Goal: Transaction & Acquisition: Purchase product/service

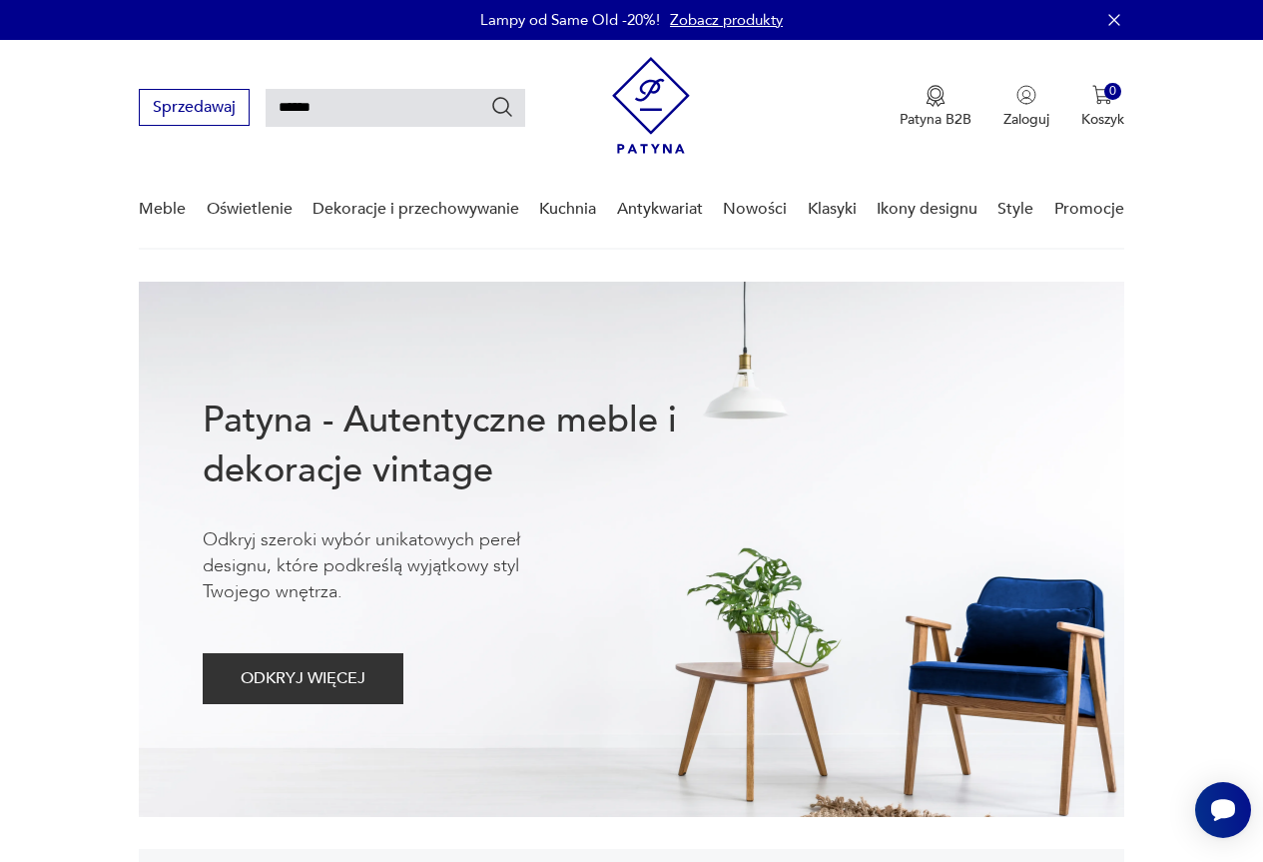
type input "******"
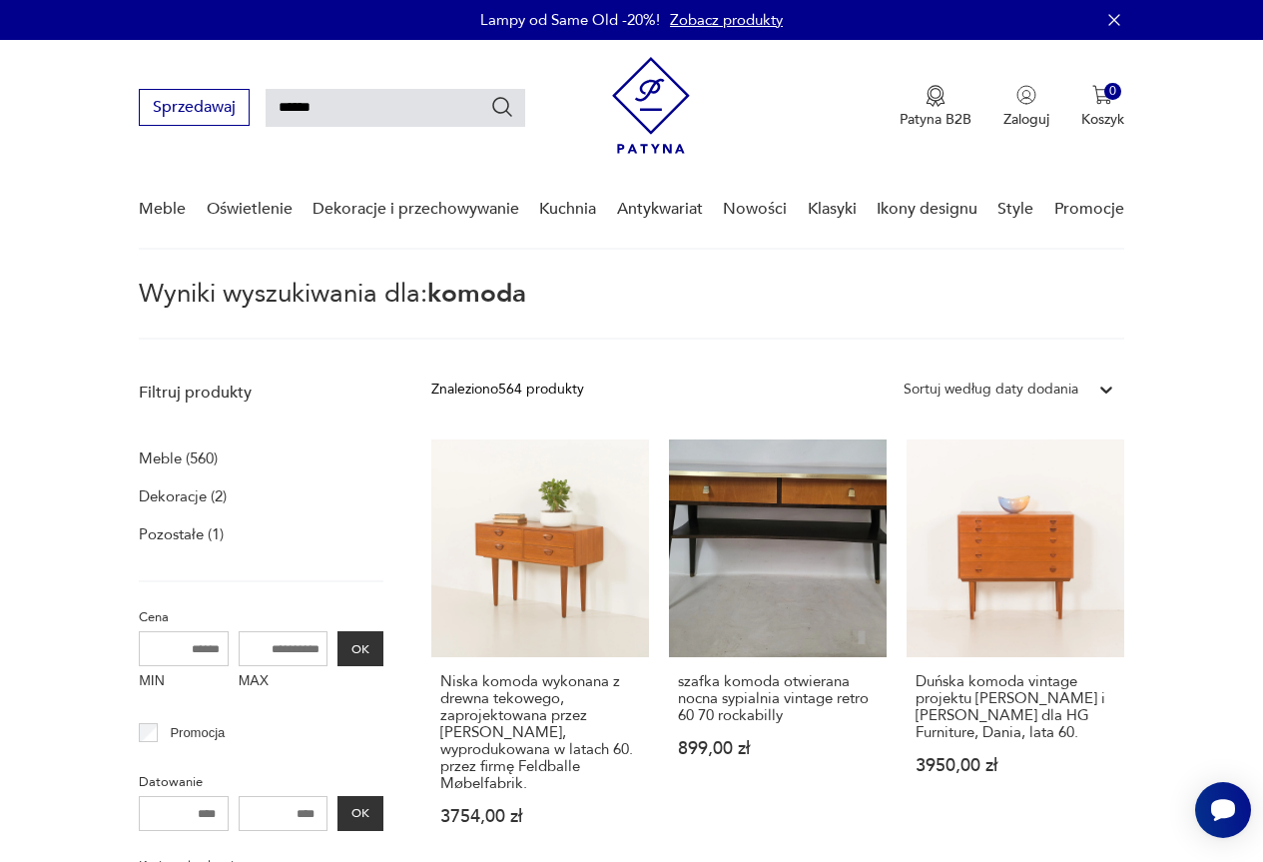
click at [450, 114] on input "******" at bounding box center [396, 108] width 260 height 38
type input "*******"
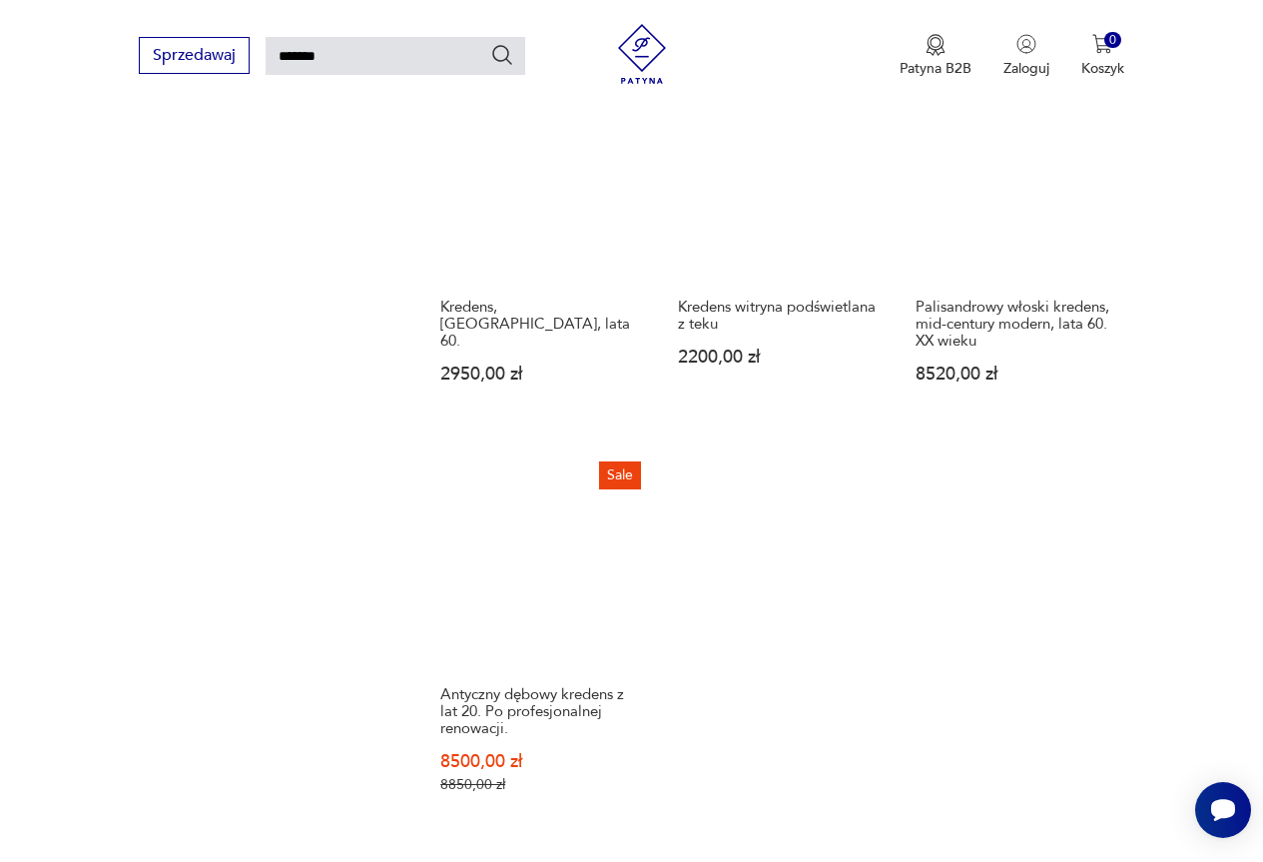
scroll to position [2167, 0]
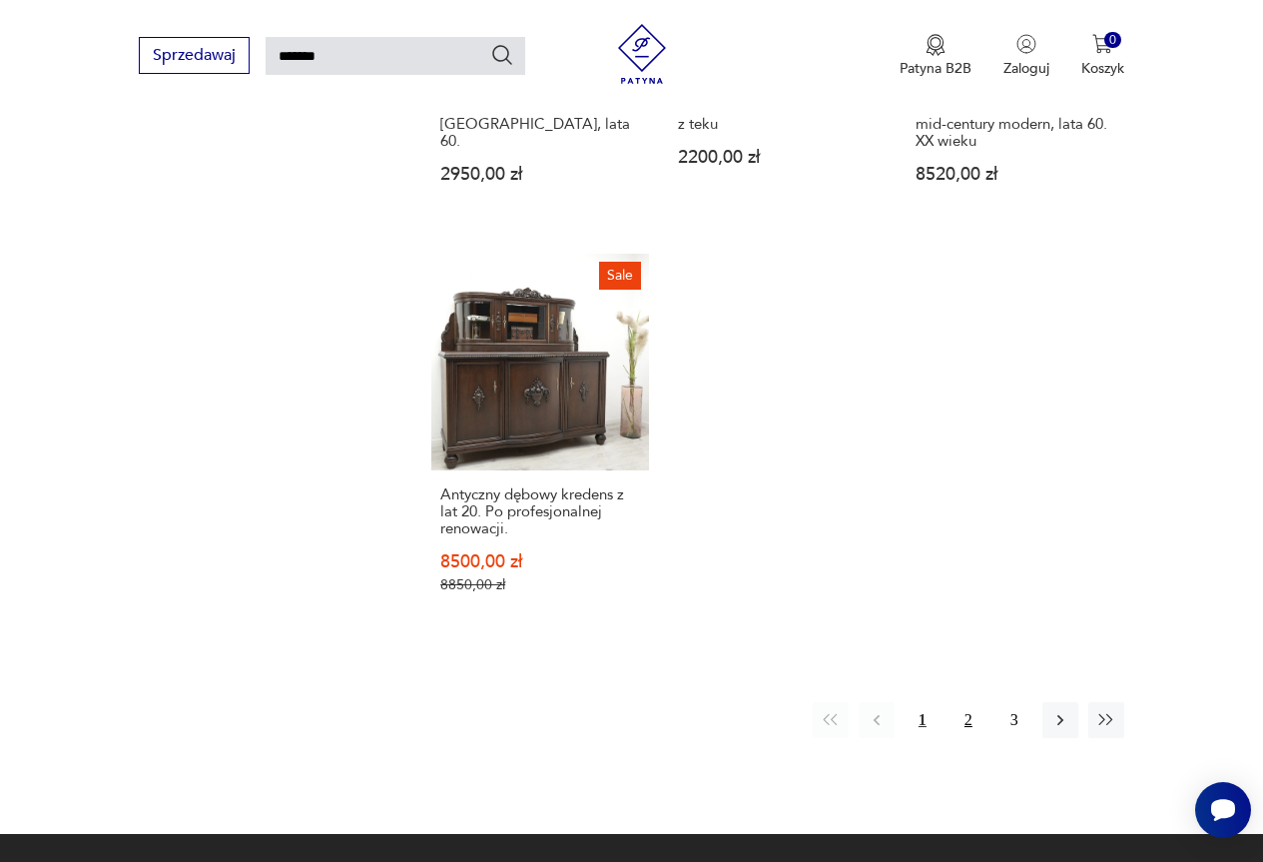
click at [962, 702] on button "2" at bounding box center [968, 720] width 36 height 36
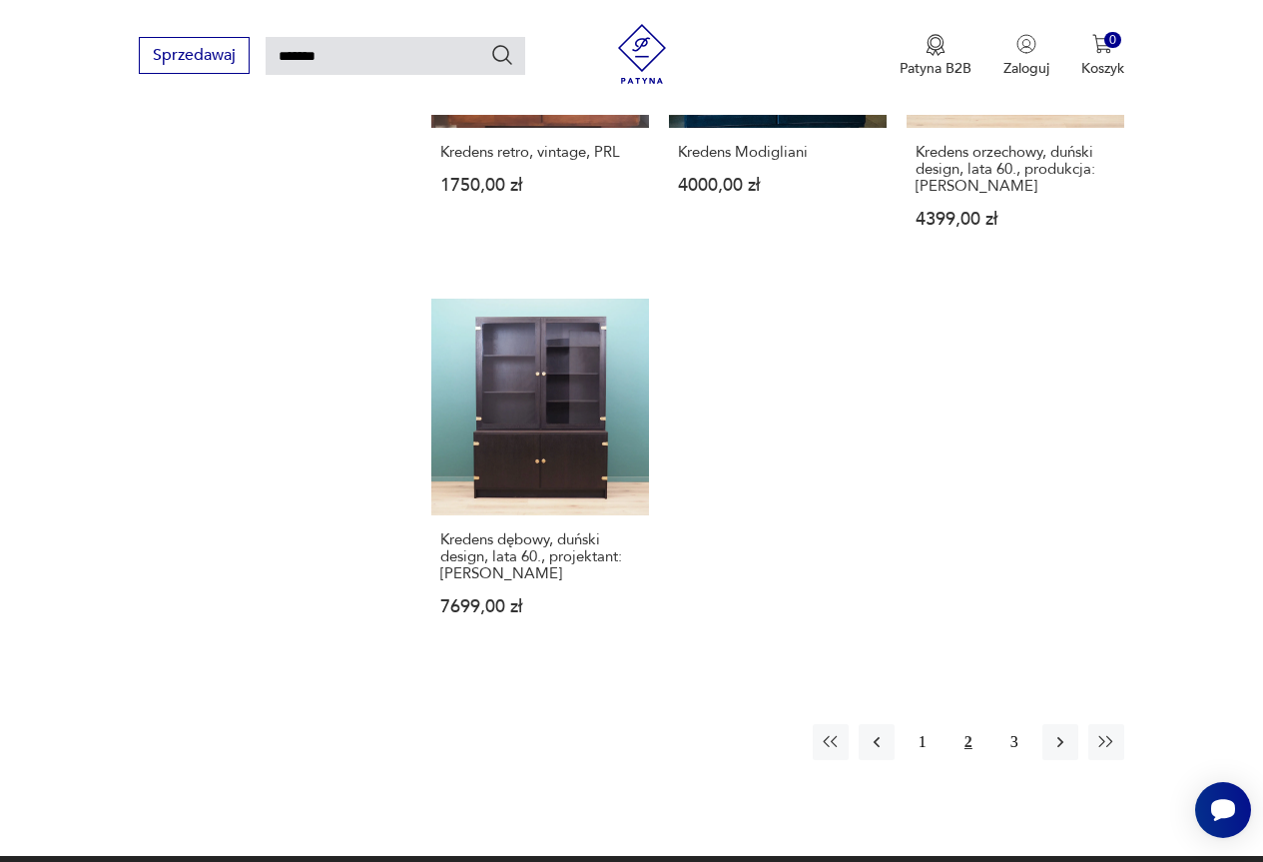
scroll to position [2167, 0]
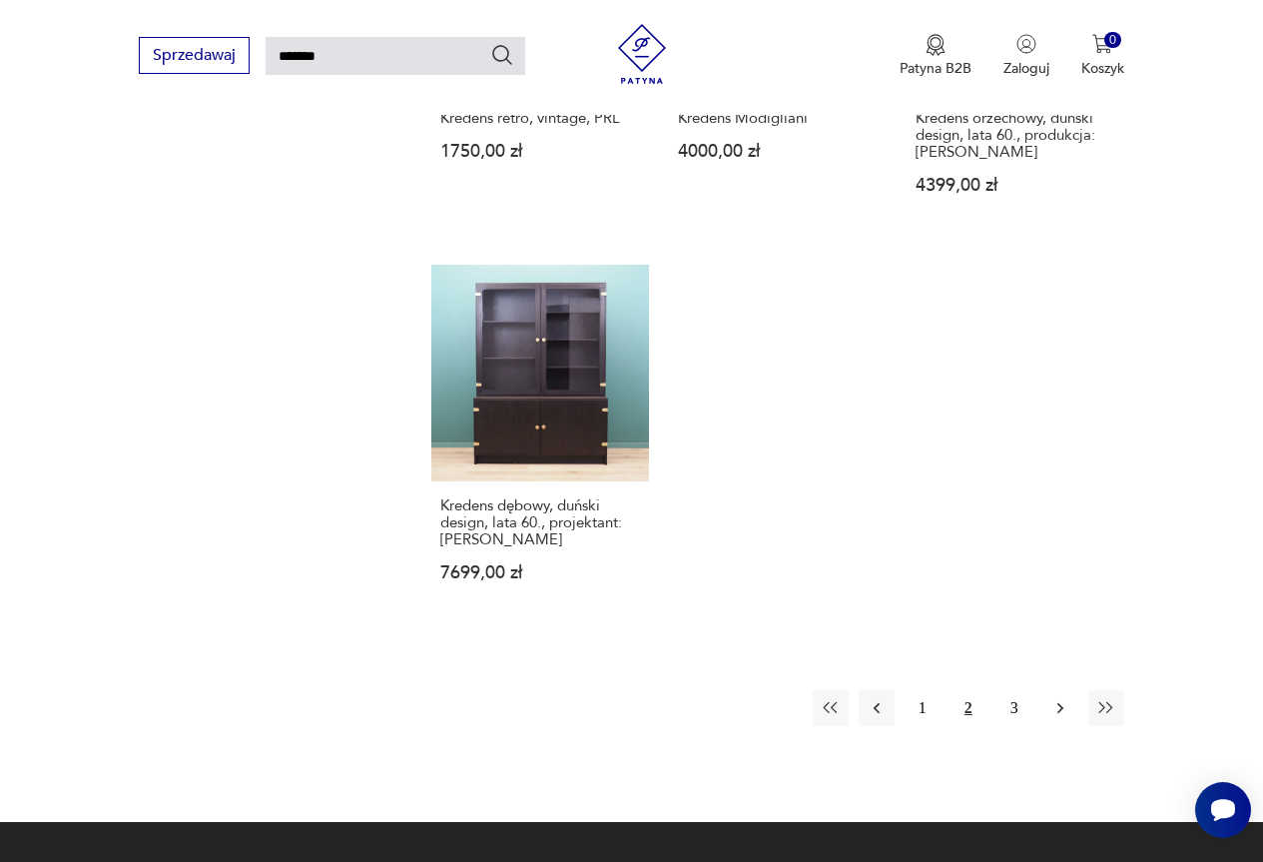
click at [1066, 698] on icon "button" at bounding box center [1060, 708] width 20 height 20
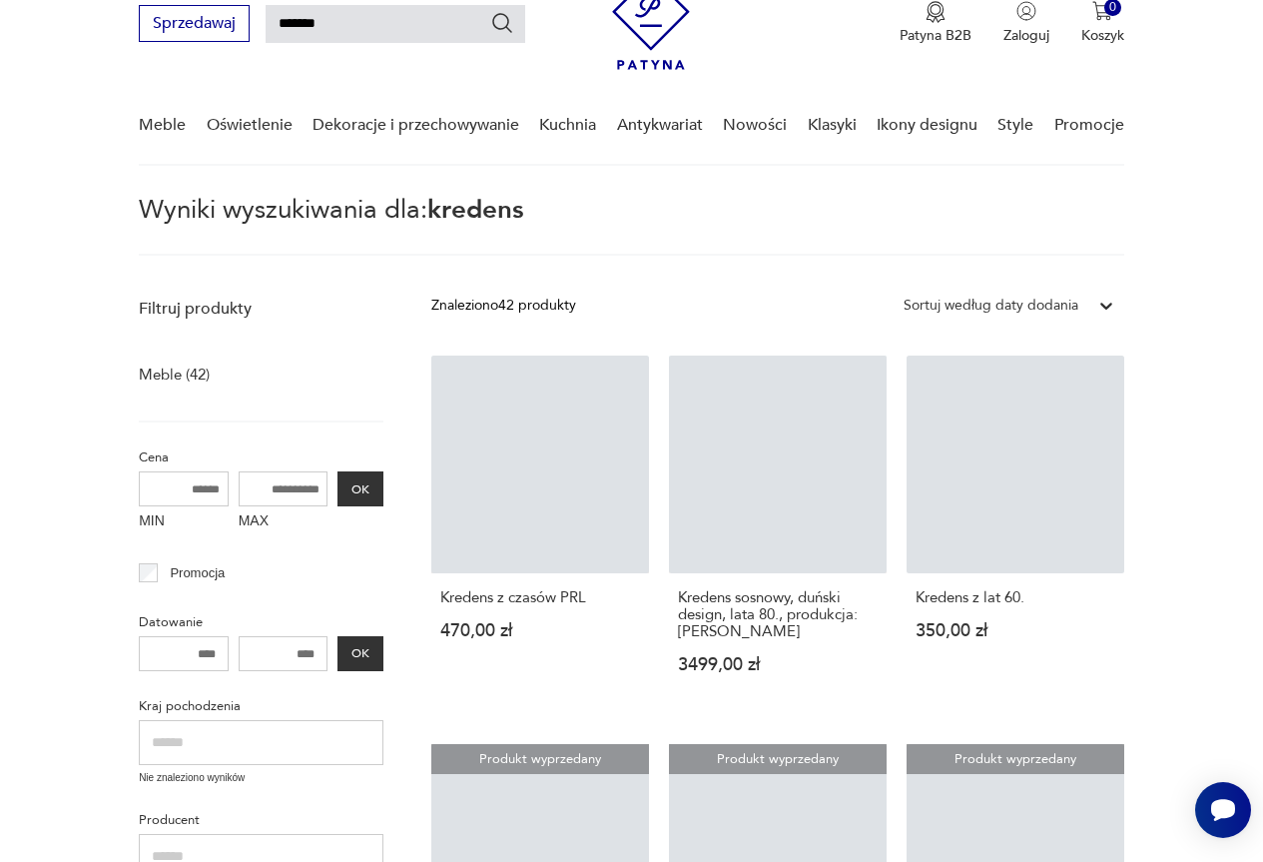
scroll to position [71, 0]
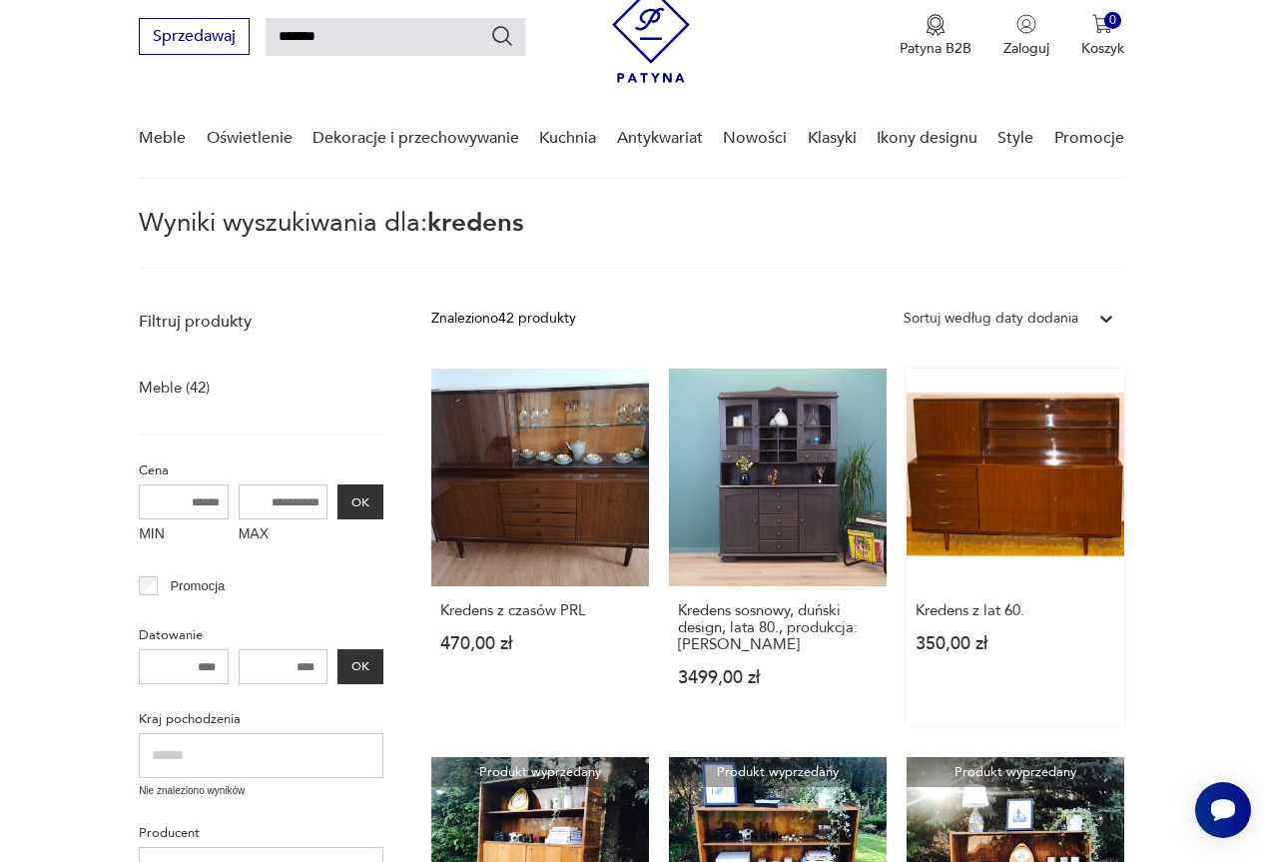
click at [977, 455] on link "Kredens z lat 60. 350,00 zł" at bounding box center [1016, 546] width 218 height 356
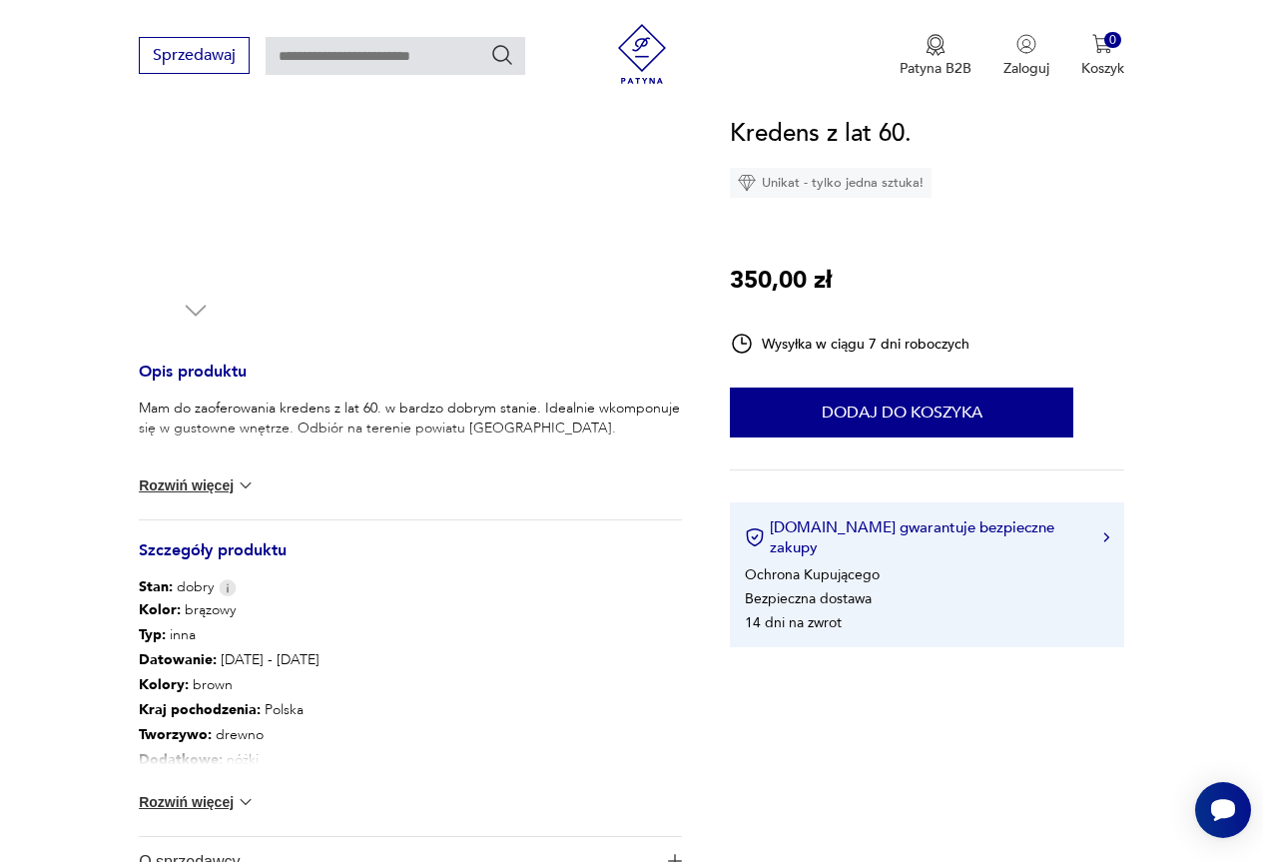
scroll to position [599, 0]
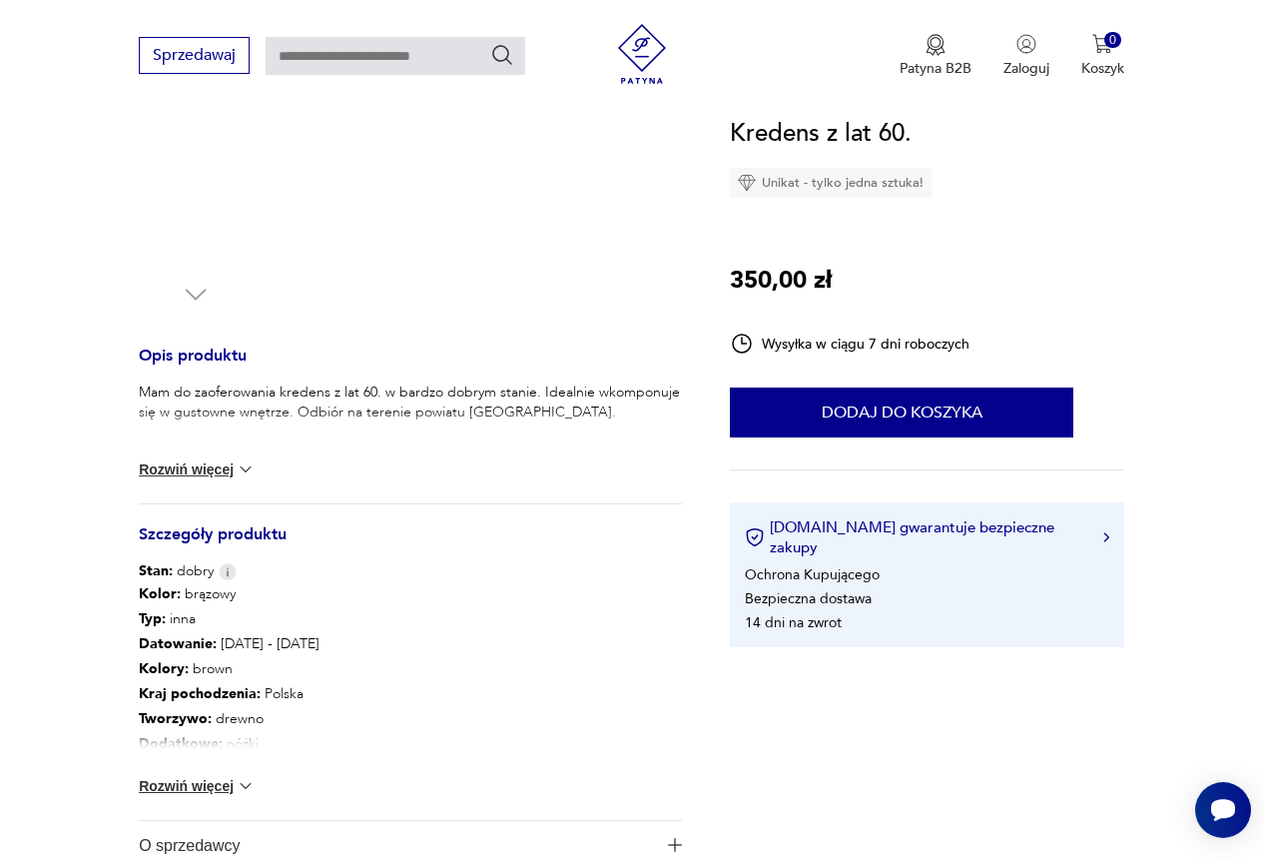
click at [241, 466] on img at bounding box center [246, 469] width 20 height 20
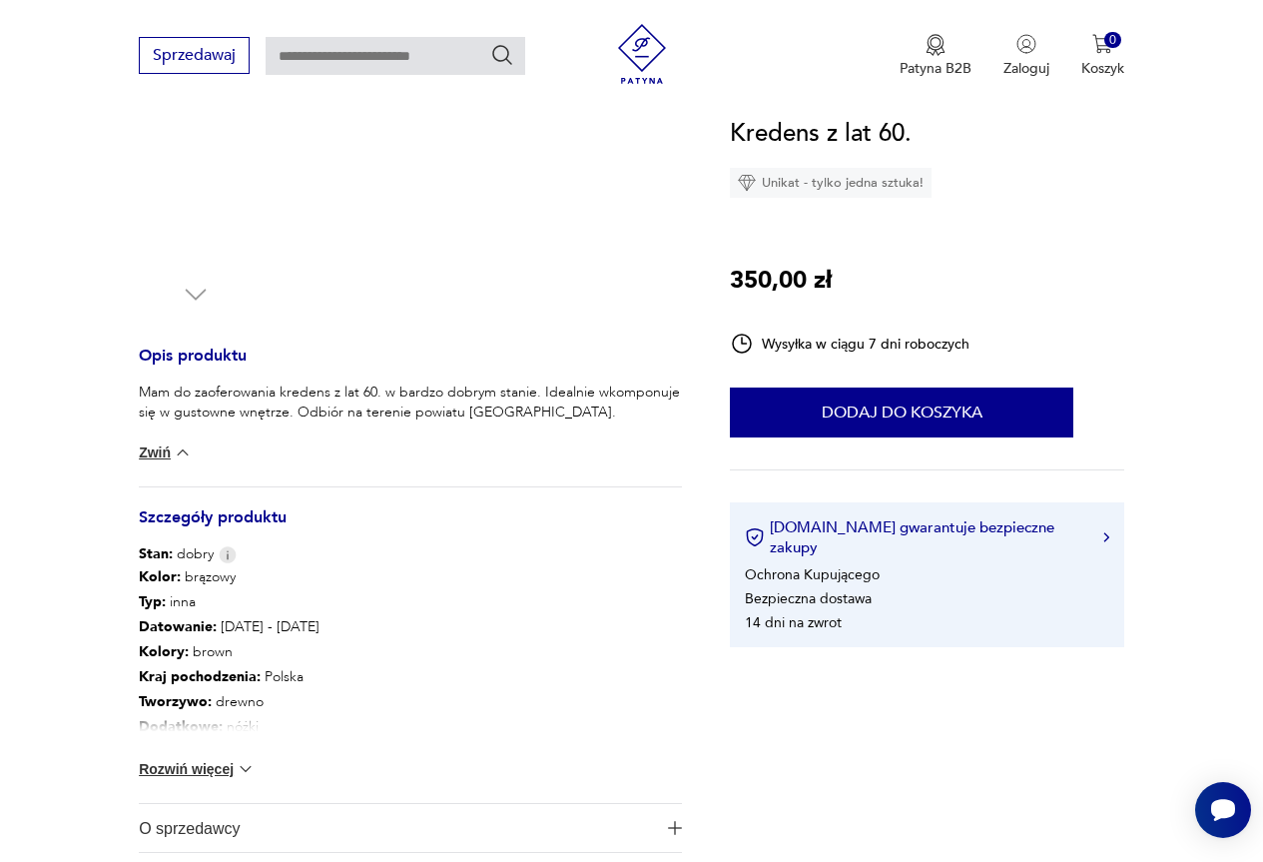
click at [149, 454] on button "Zwiń" at bounding box center [165, 452] width 53 height 20
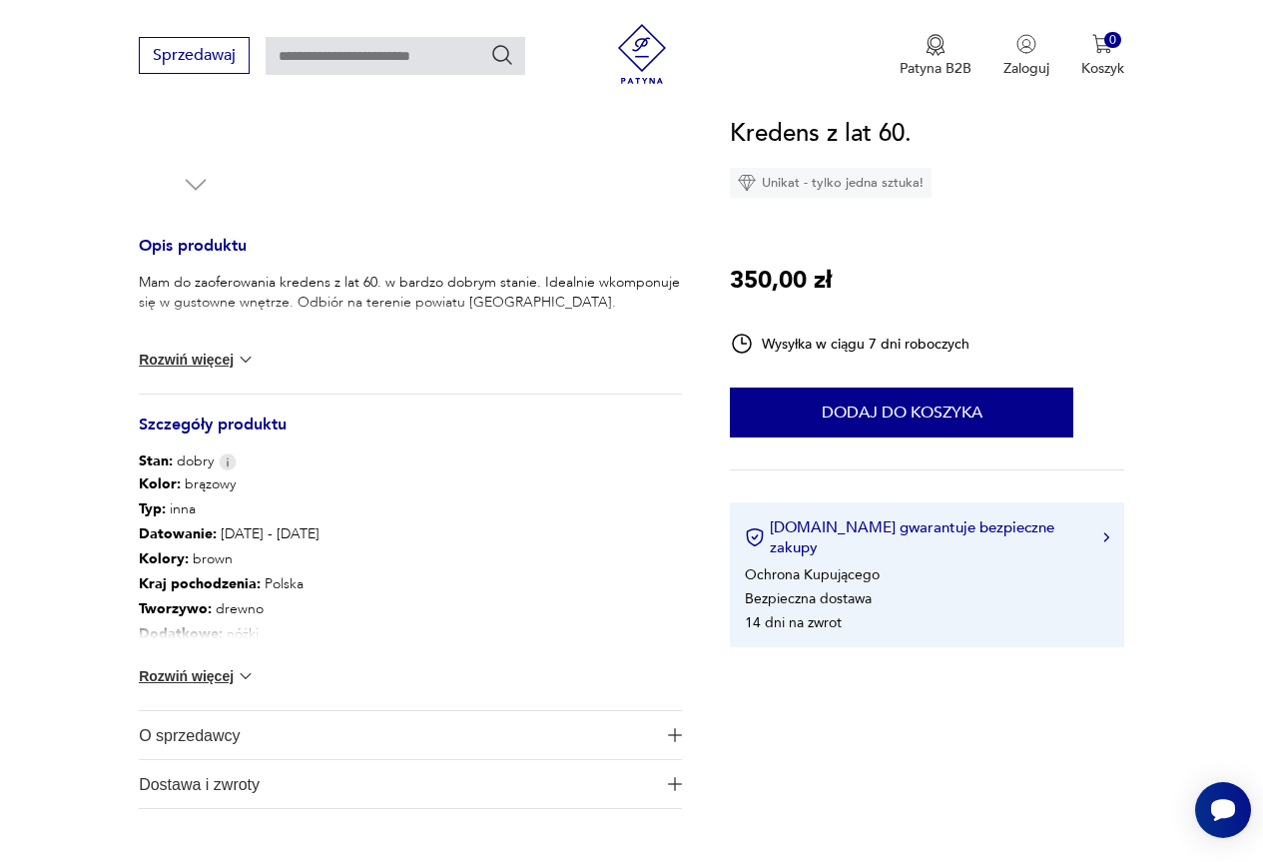
scroll to position [799, 0]
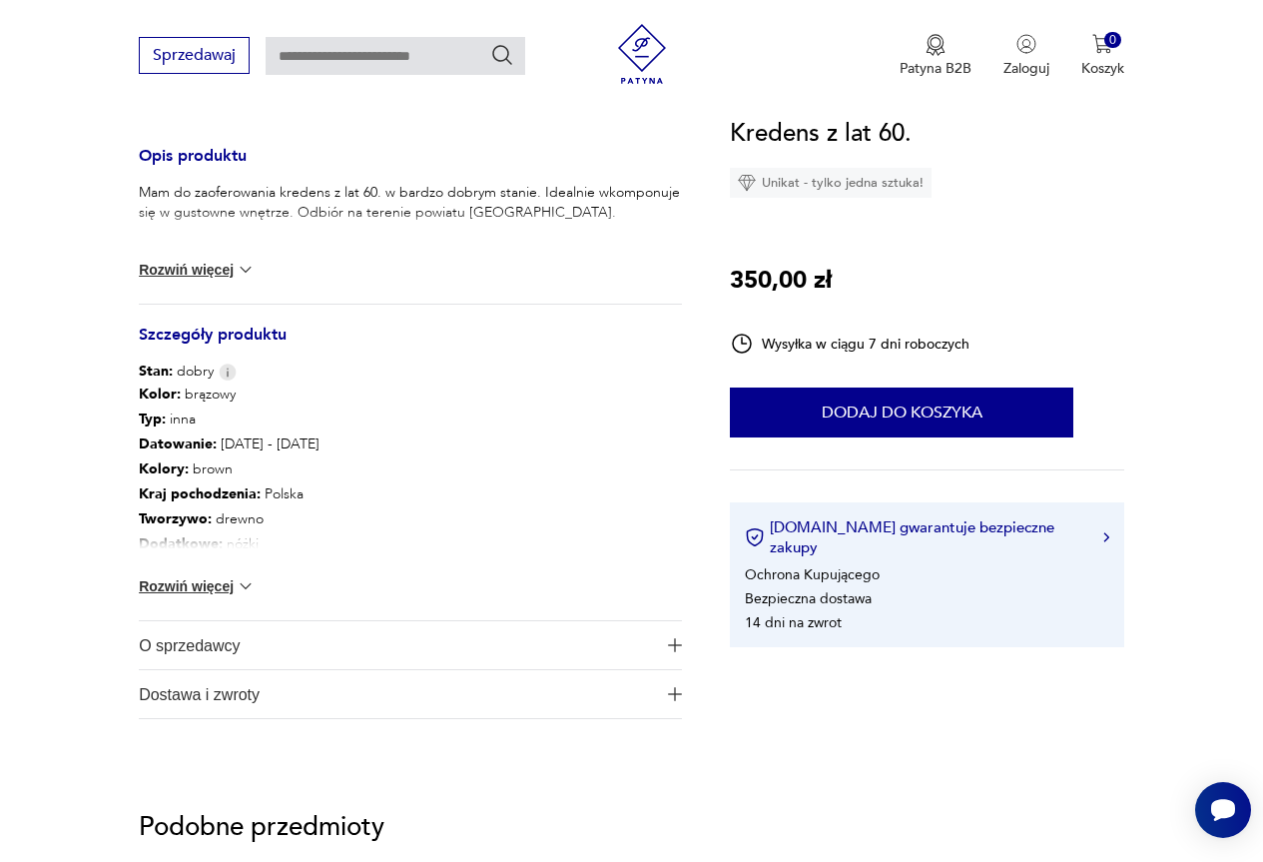
click at [234, 580] on button "Rozwiń więcej" at bounding box center [197, 586] width 116 height 20
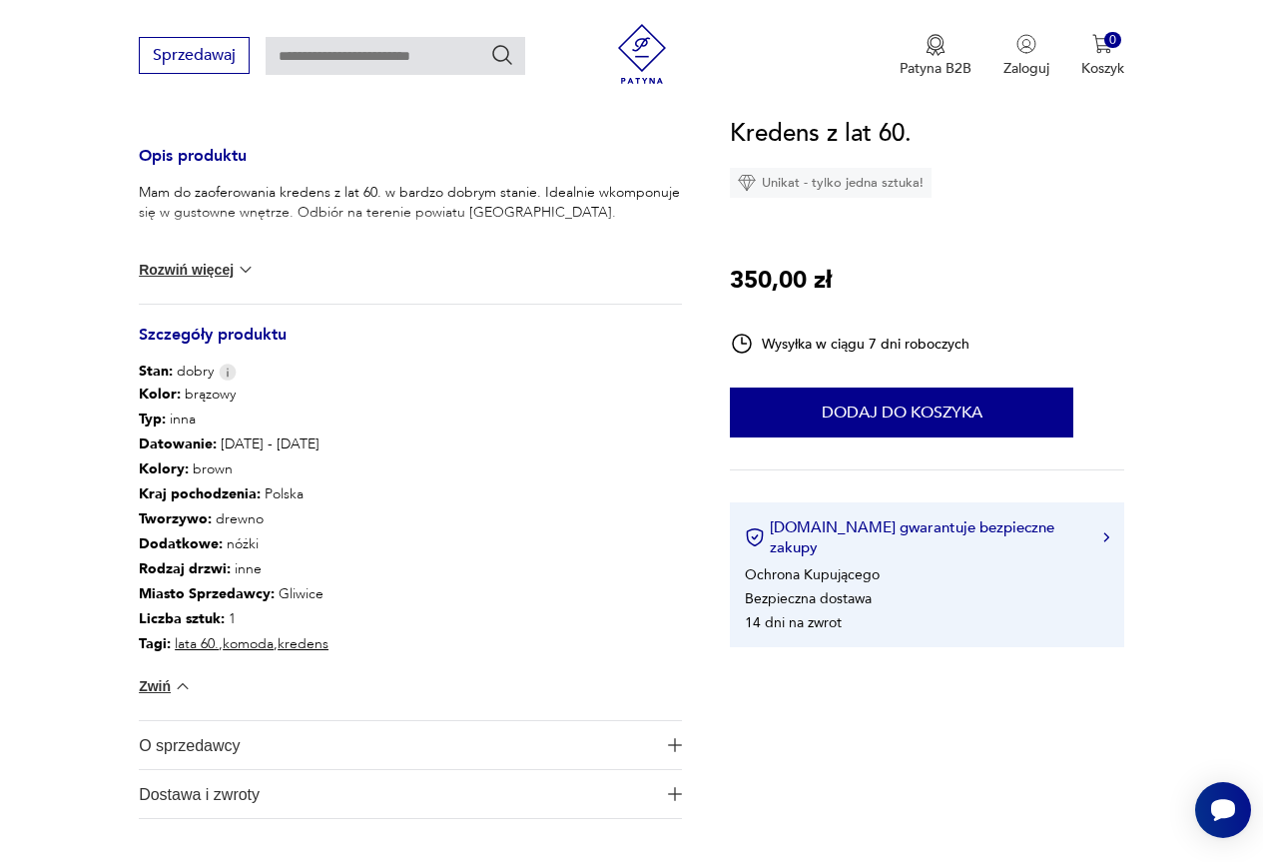
click at [226, 748] on span "O sprzedawcy" at bounding box center [397, 745] width 516 height 48
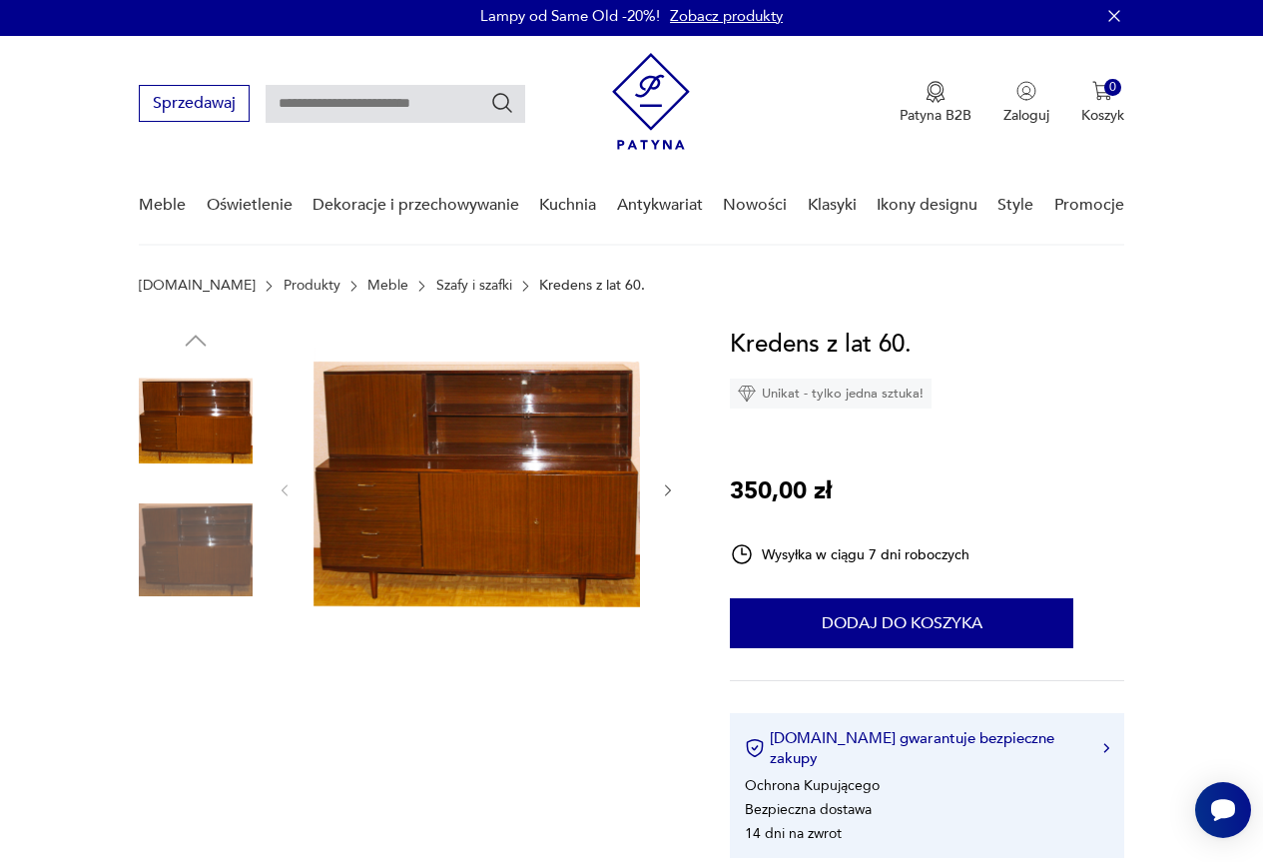
scroll to position [0, 0]
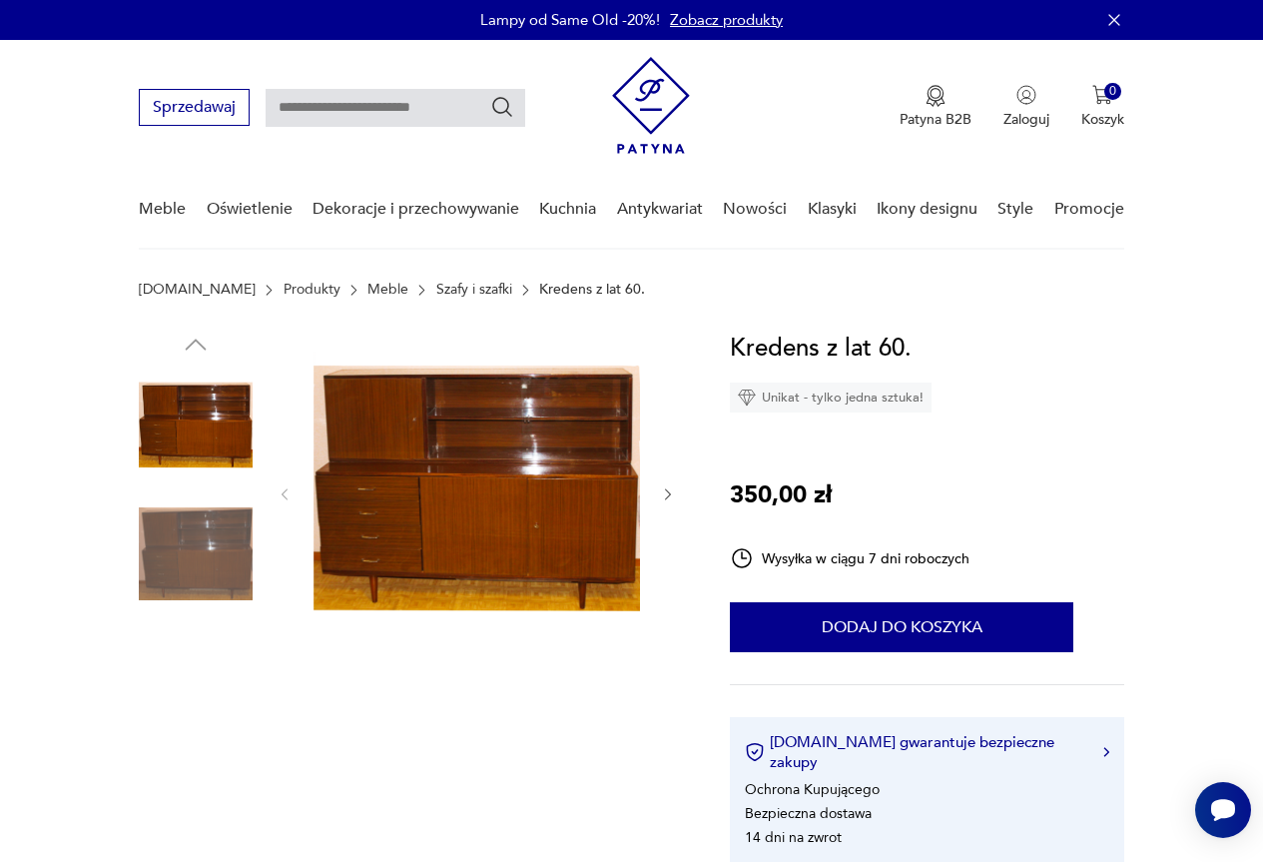
click at [624, 507] on img at bounding box center [476, 492] width 326 height 326
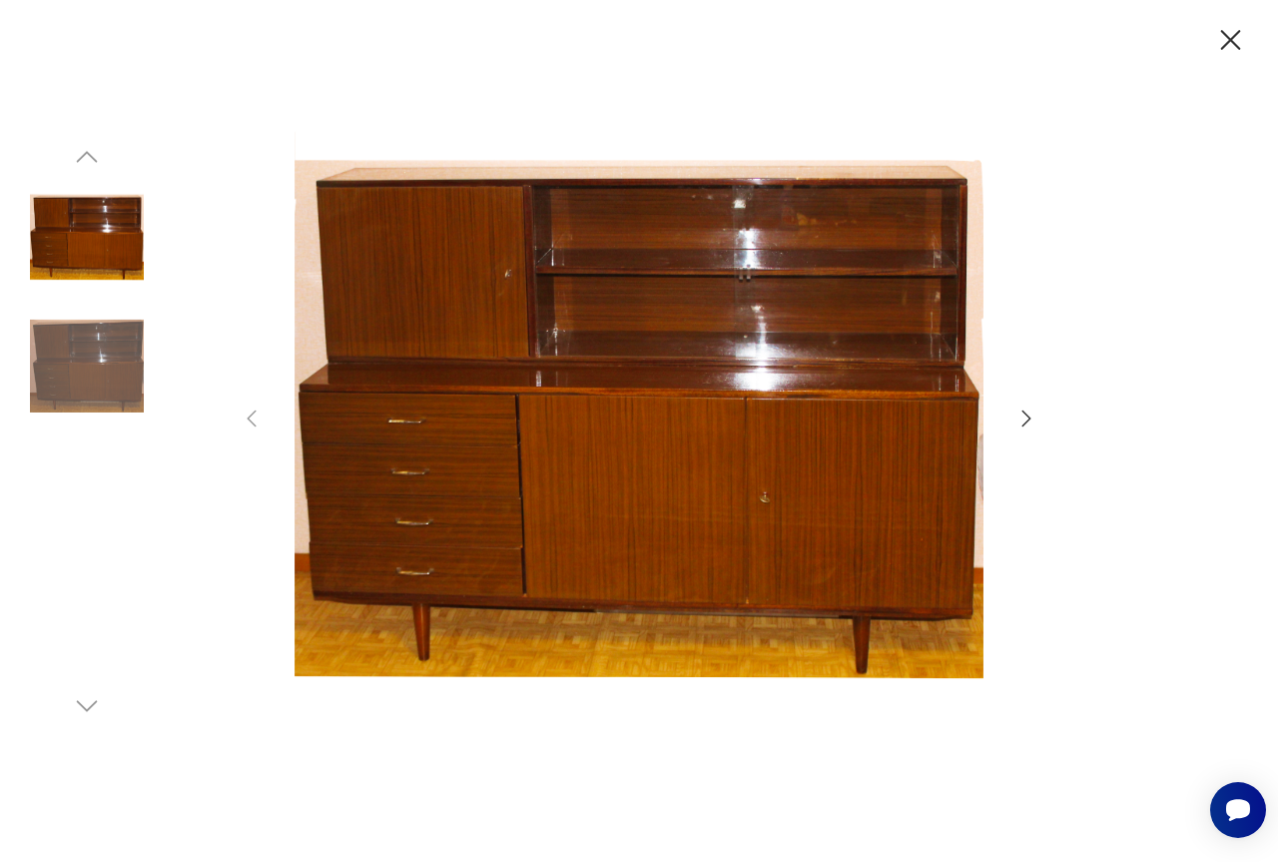
click at [1026, 420] on icon "button" at bounding box center [1026, 418] width 24 height 24
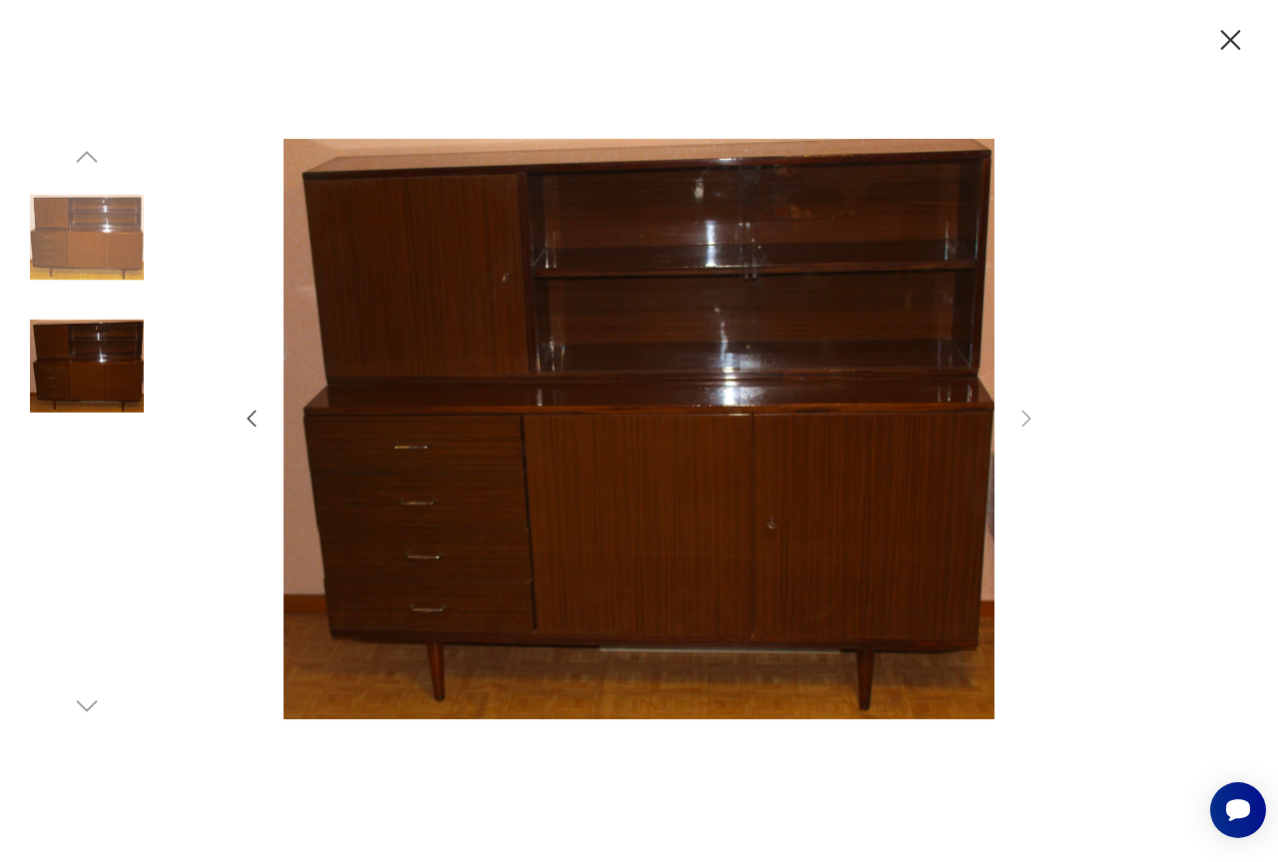
click at [258, 414] on icon "button" at bounding box center [252, 418] width 24 height 24
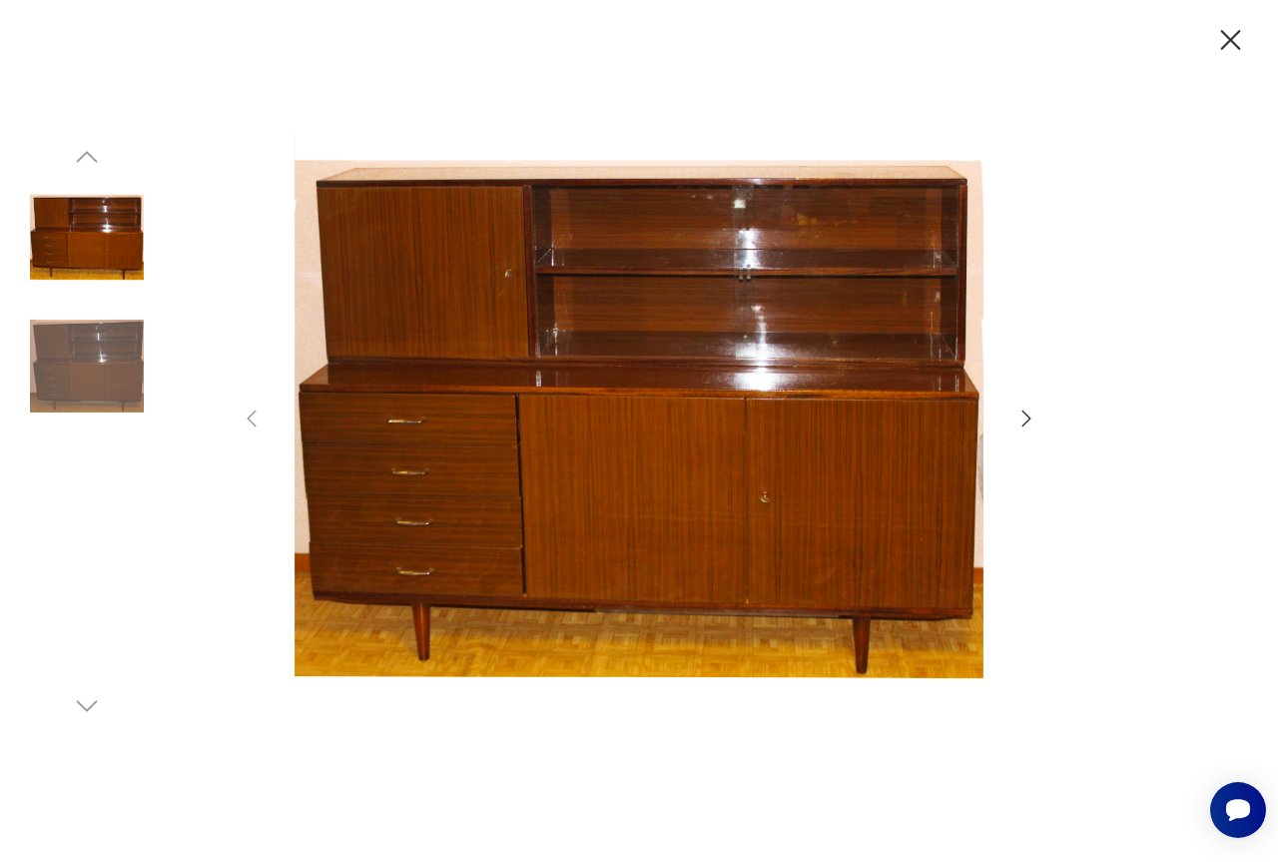
click at [1224, 37] on icon "button" at bounding box center [1230, 40] width 35 height 35
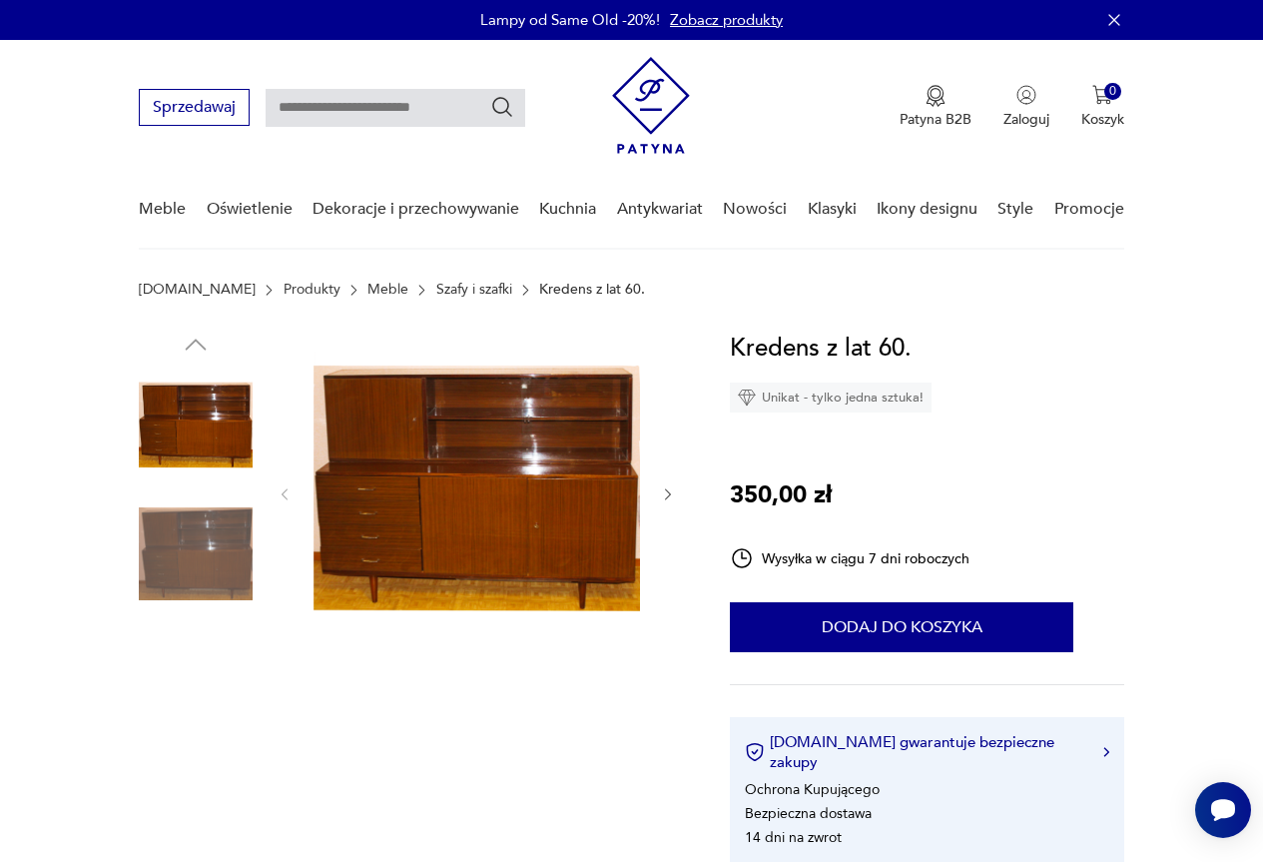
type input "*******"
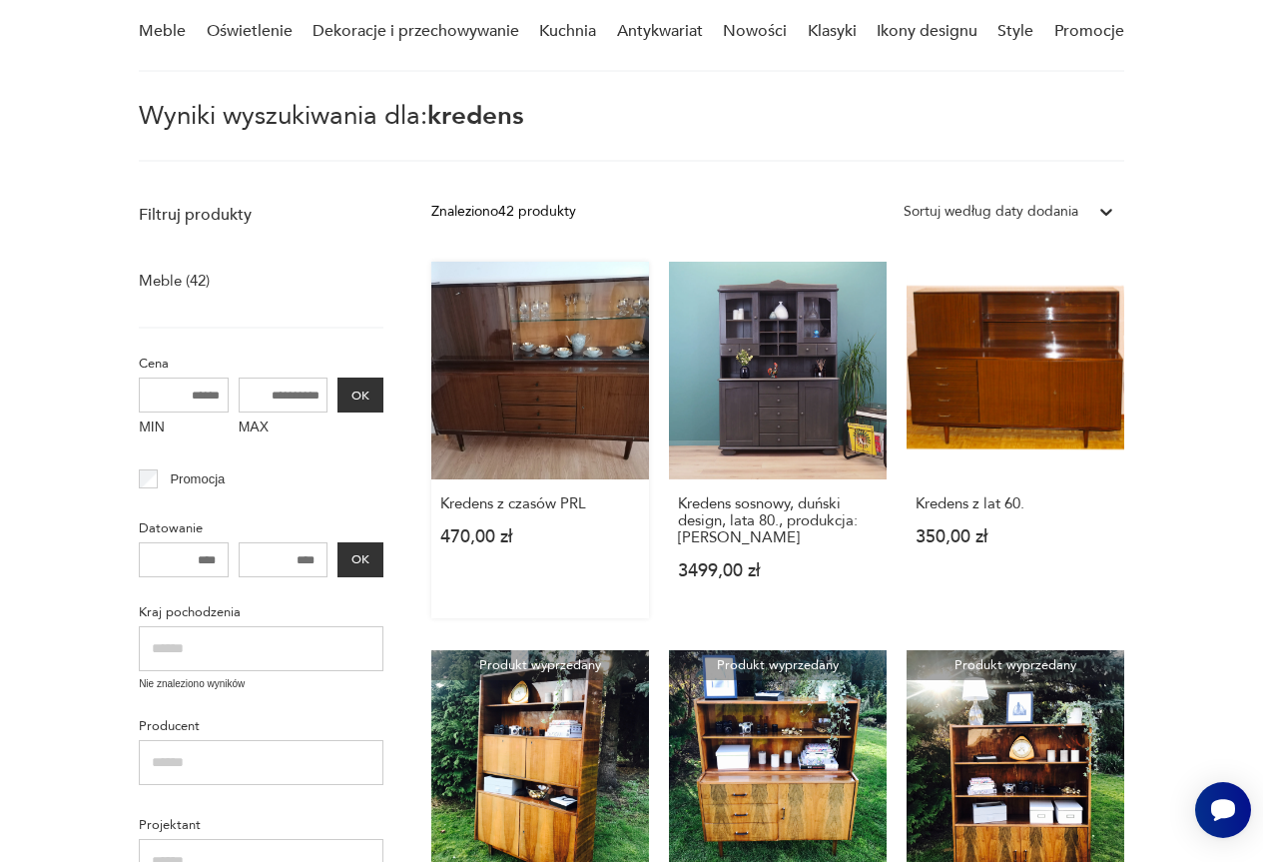
scroll to position [171, 0]
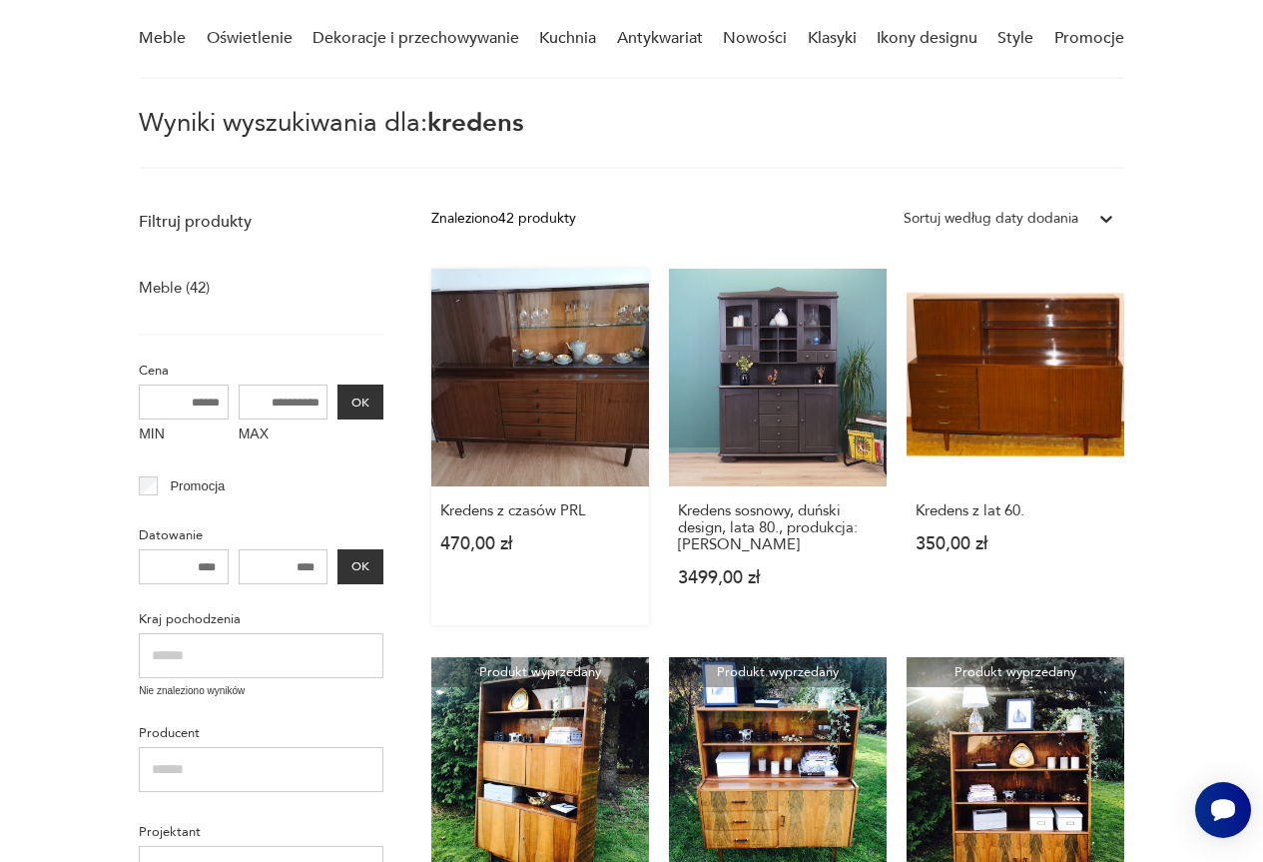
click at [513, 338] on link "Kredens z czasów PRL 470,00 zł" at bounding box center [540, 447] width 218 height 356
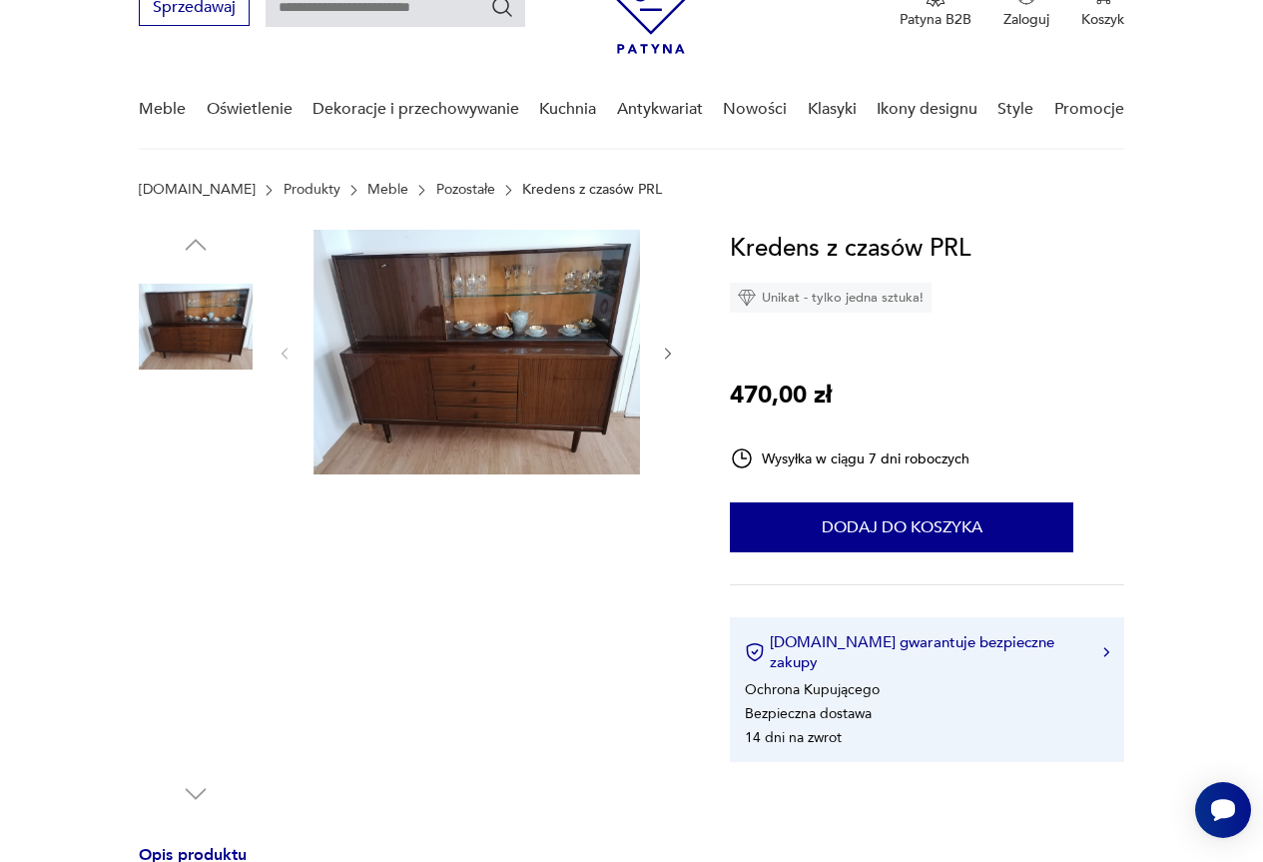
scroll to position [399, 0]
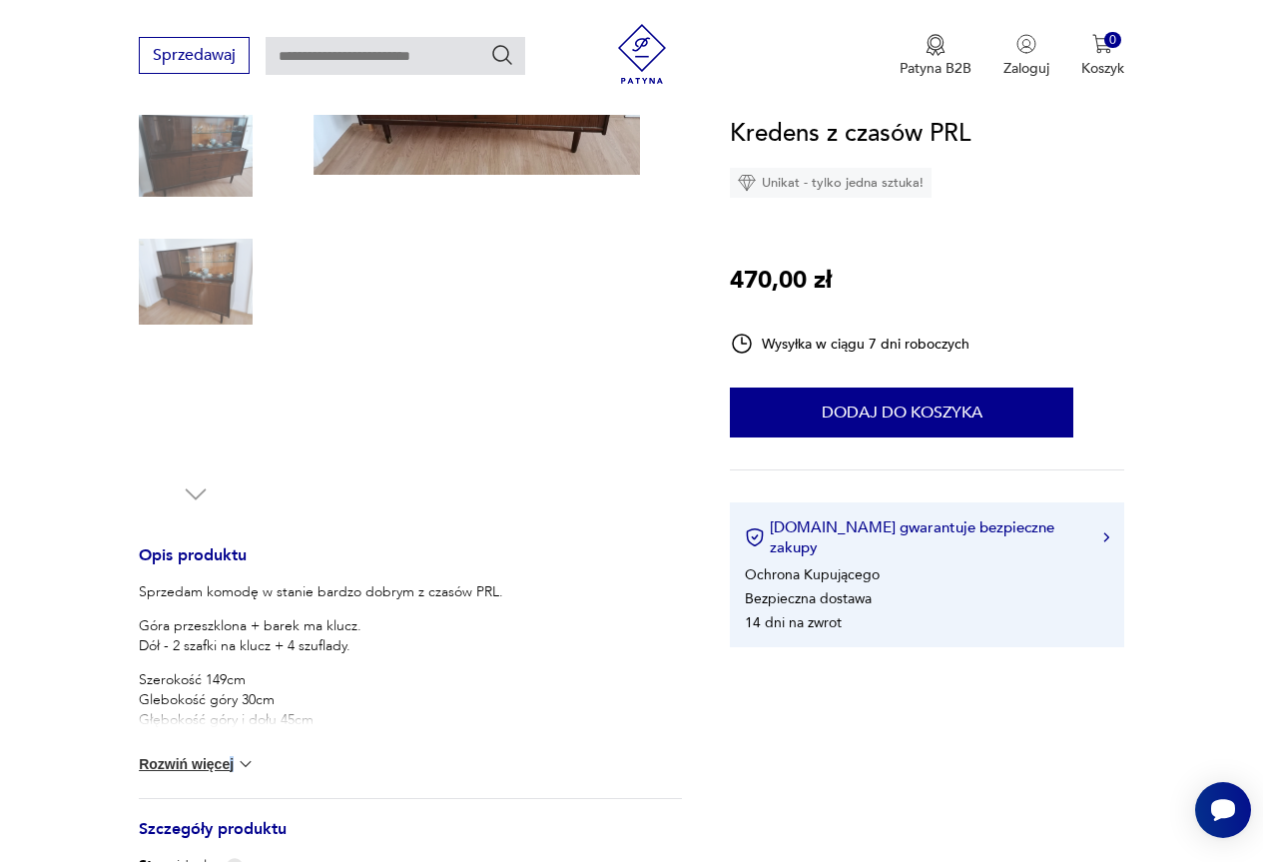
click at [229, 753] on div "Sprzedam komodę w stanie bardzo dobrym z czasów PRL. [GEOGRAPHIC_DATA] + barek …" at bounding box center [410, 690] width 543 height 216
click at [223, 754] on button "Rozwiń więcej" at bounding box center [197, 764] width 116 height 20
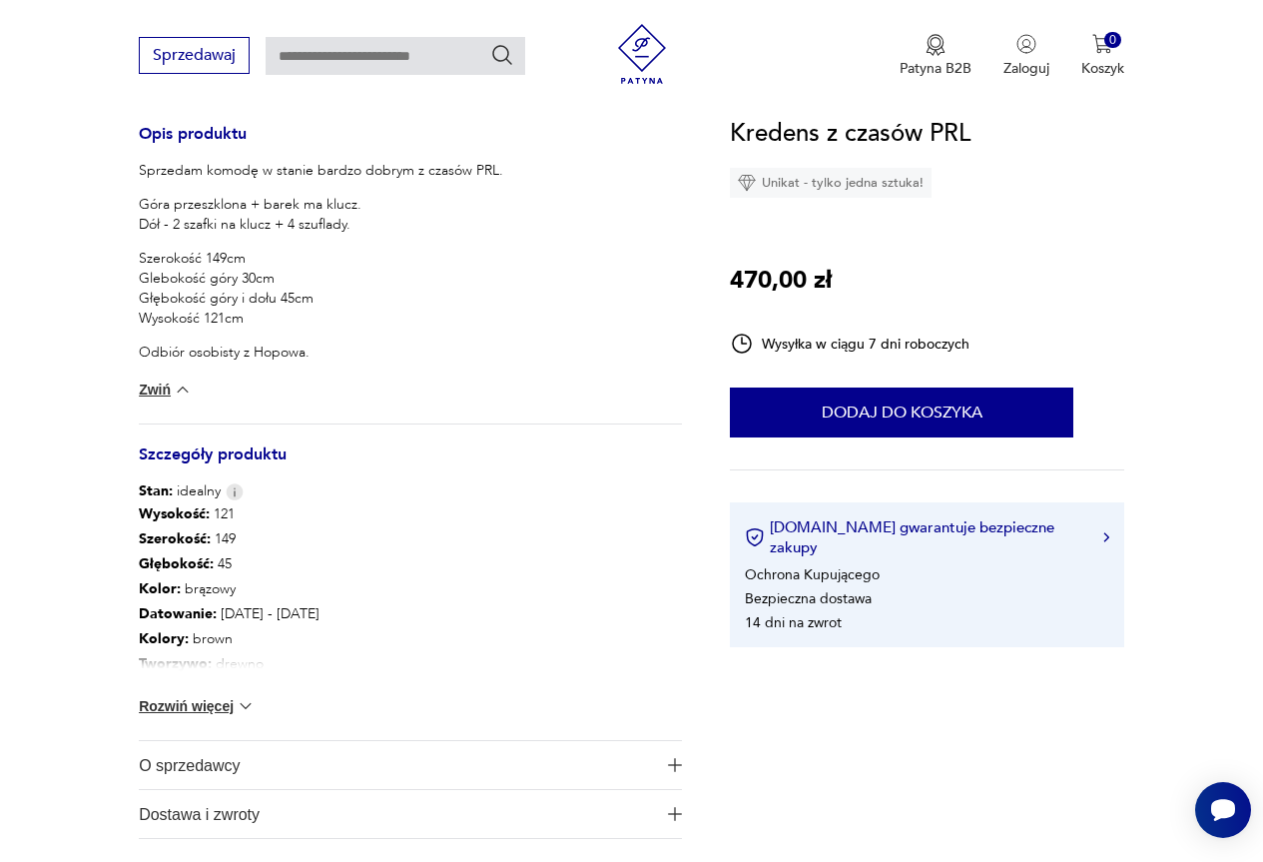
scroll to position [998, 0]
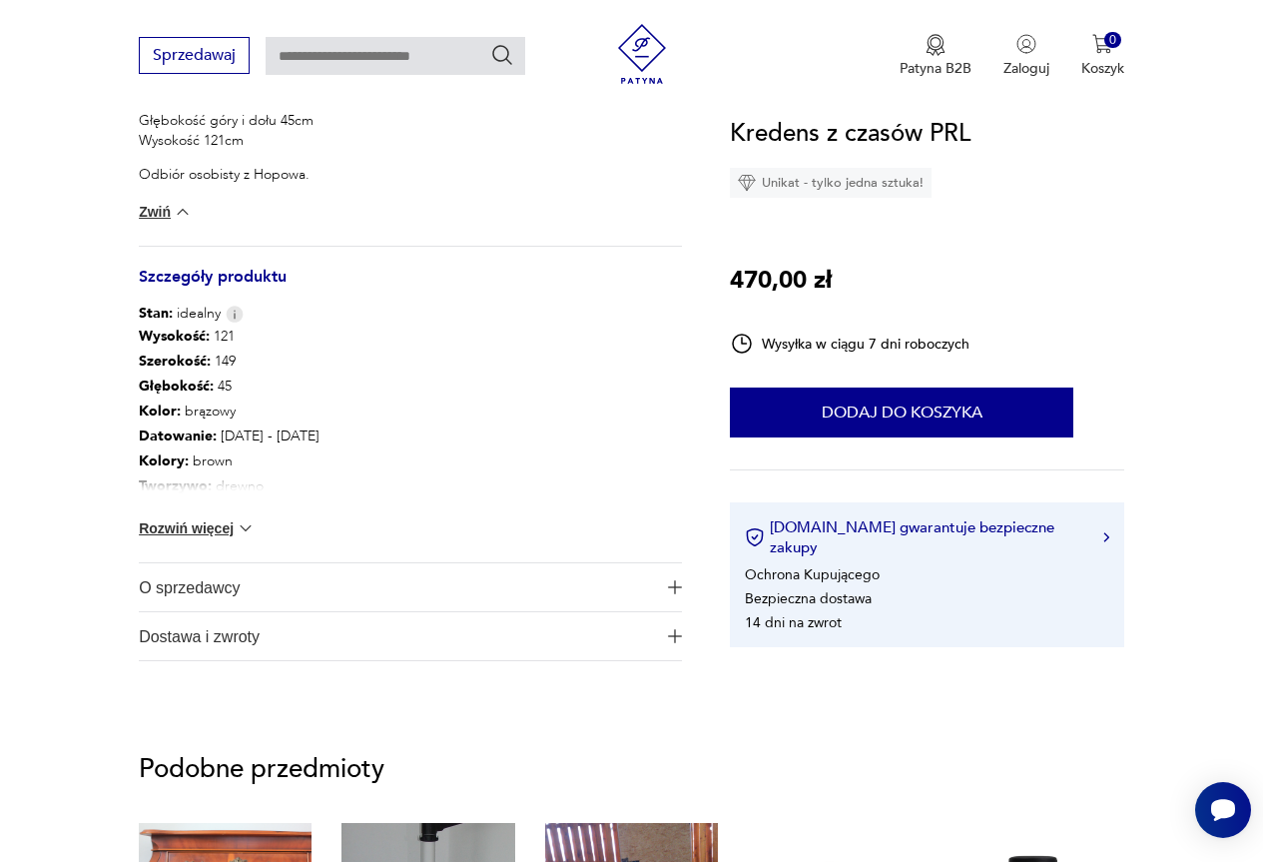
click at [250, 519] on img at bounding box center [246, 528] width 20 height 20
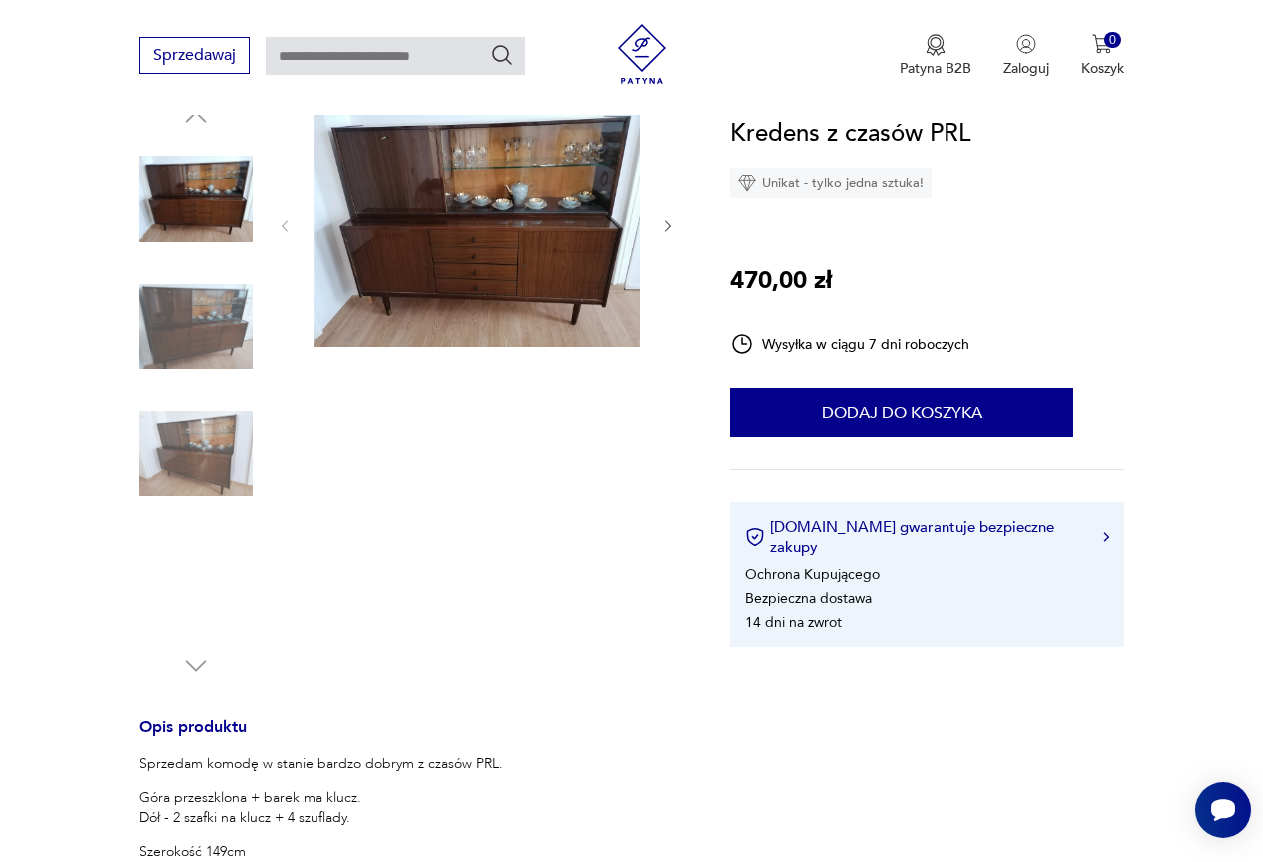
scroll to position [0, 0]
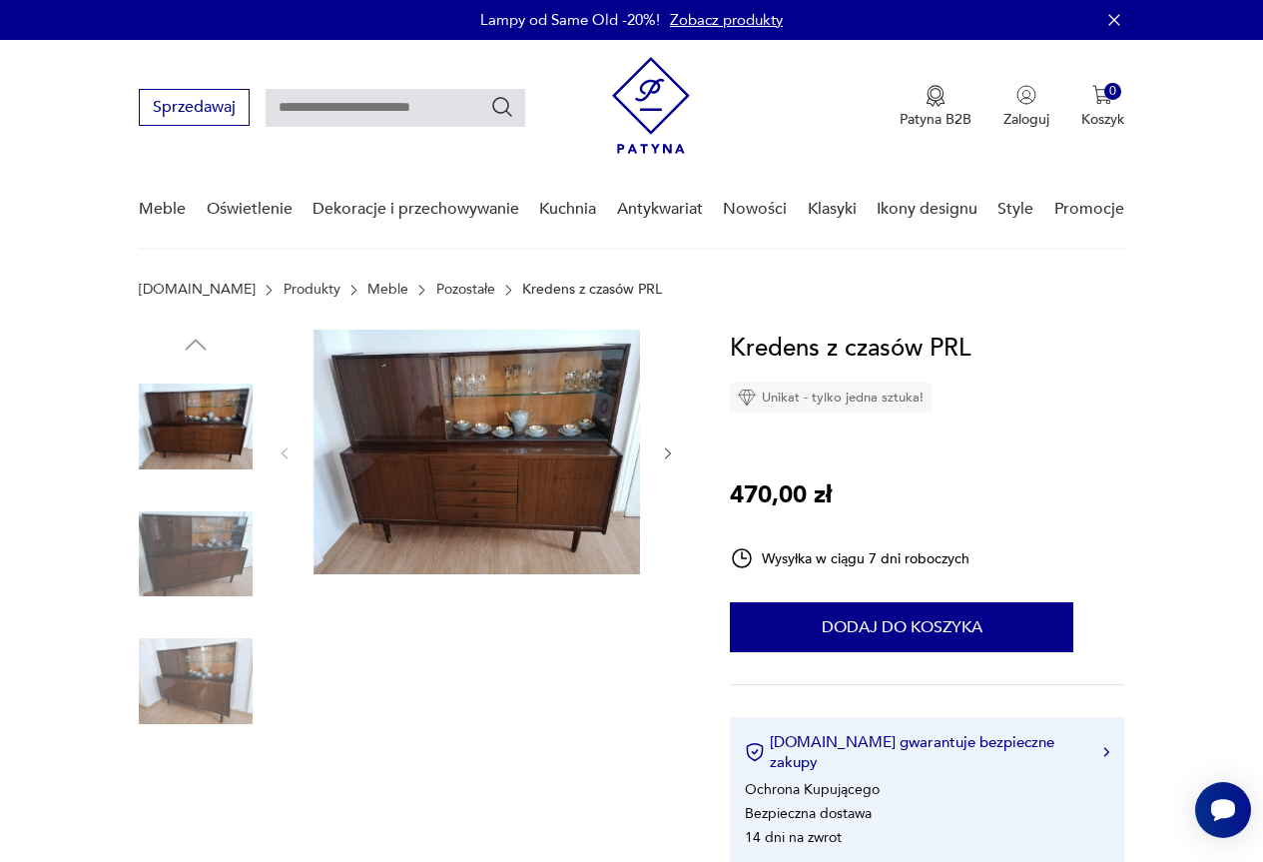
click at [436, 439] on img at bounding box center [476, 451] width 326 height 245
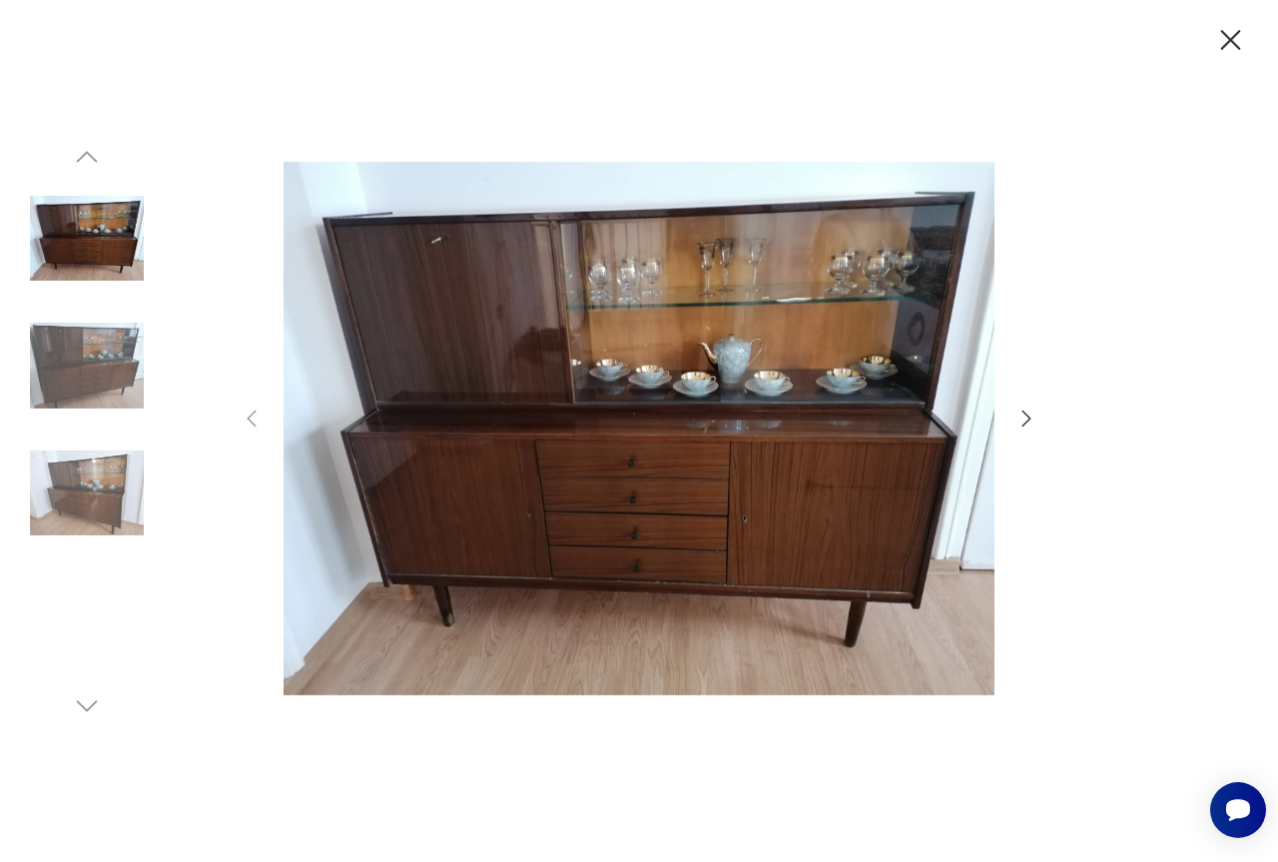
click at [763, 402] on img at bounding box center [639, 428] width 711 height 689
click at [1032, 424] on icon "button" at bounding box center [1026, 418] width 24 height 24
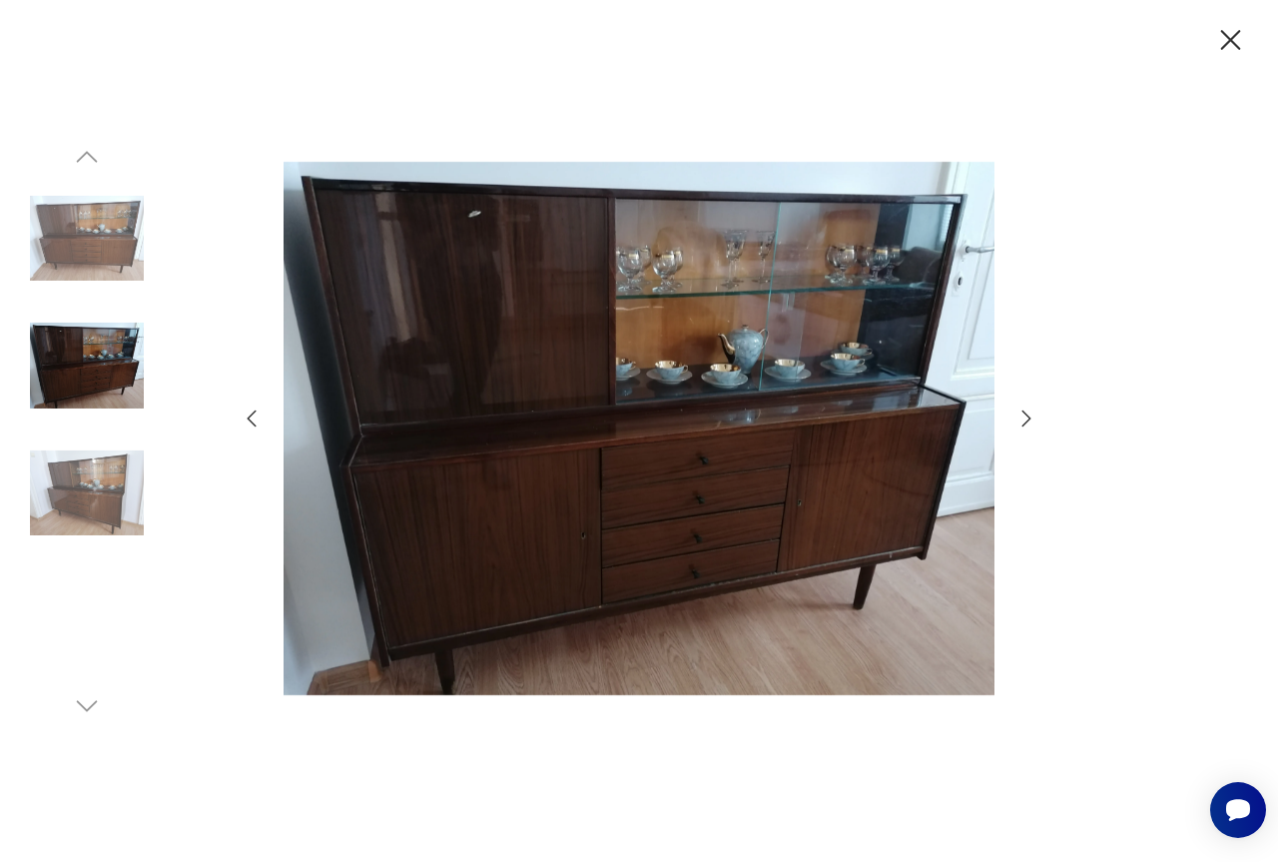
click at [1032, 423] on icon "button" at bounding box center [1026, 418] width 24 height 24
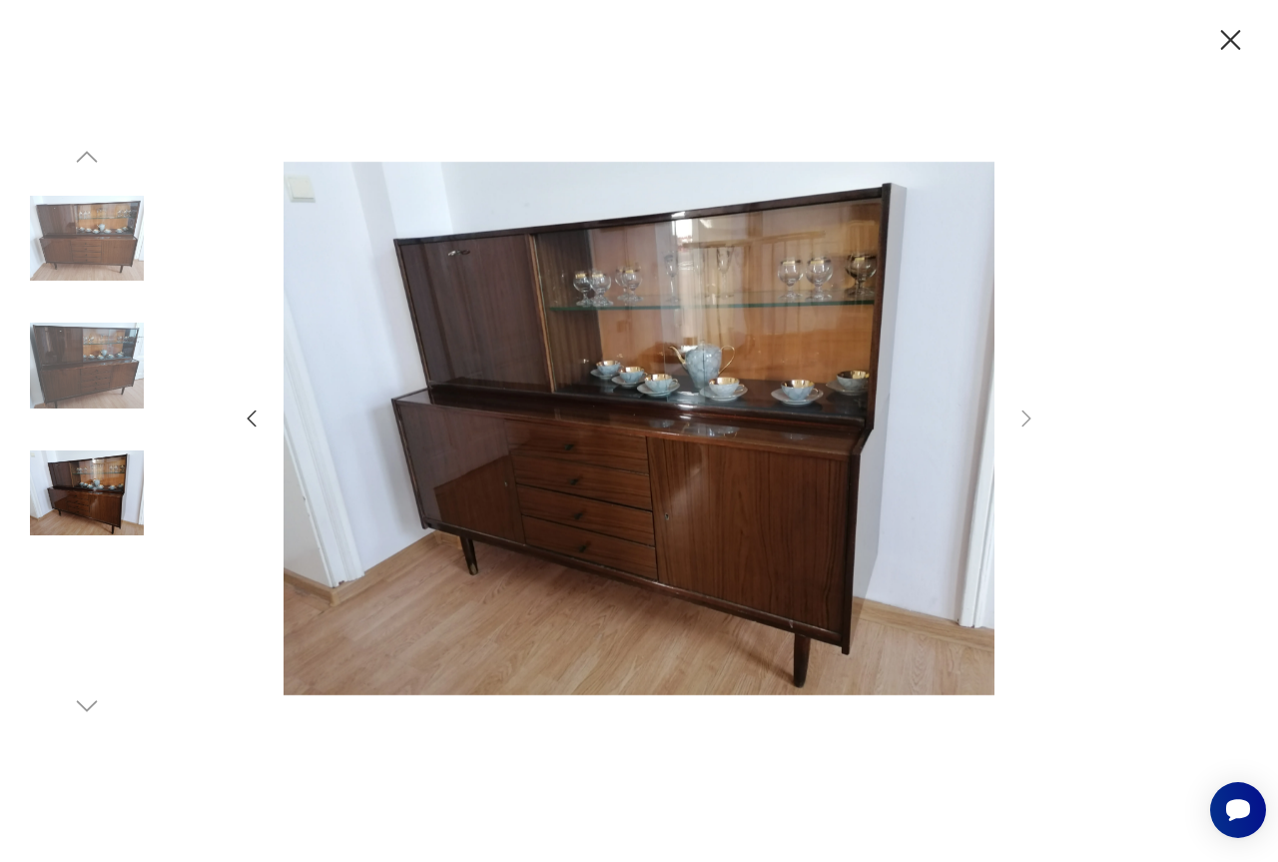
click at [1229, 50] on icon "button" at bounding box center [1230, 40] width 35 height 35
